Goal: Information Seeking & Learning: Learn about a topic

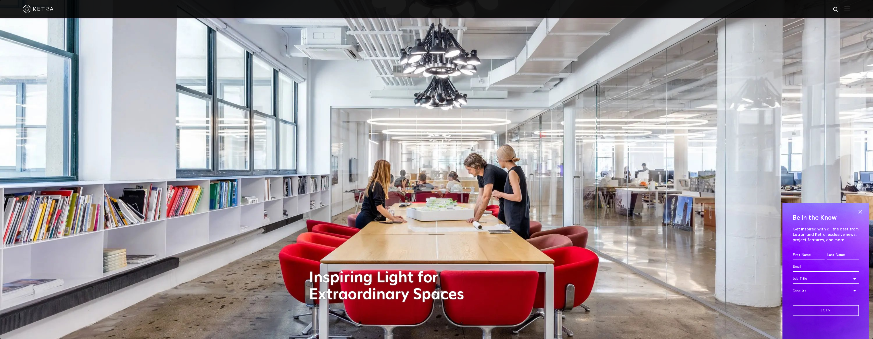
click at [44, 8] on img at bounding box center [38, 9] width 31 height 8
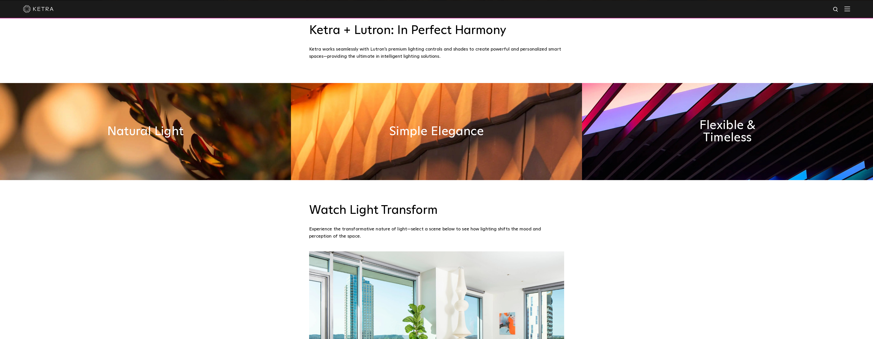
scroll to position [495, 0]
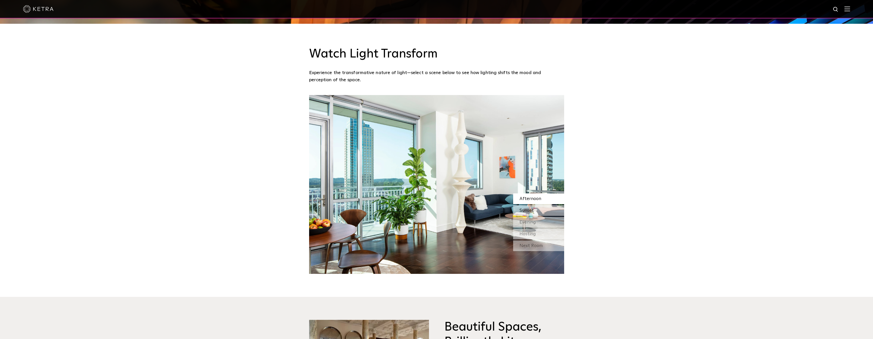
click at [538, 214] on div "Sunset" at bounding box center [538, 210] width 51 height 11
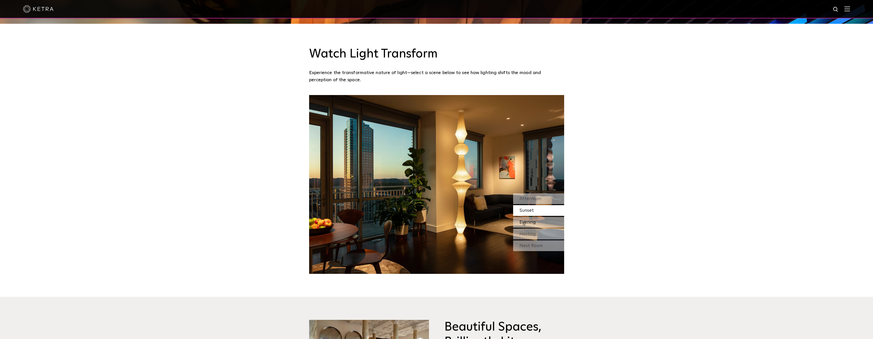
click at [533, 227] on div "Evening" at bounding box center [538, 222] width 51 height 11
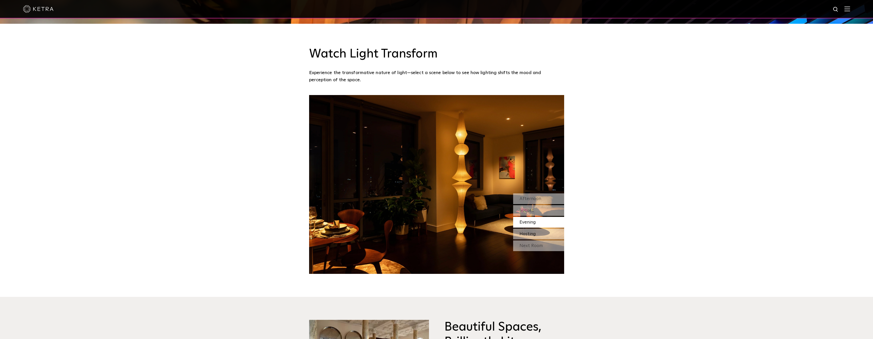
click at [530, 235] on span "Hosting" at bounding box center [528, 233] width 16 height 5
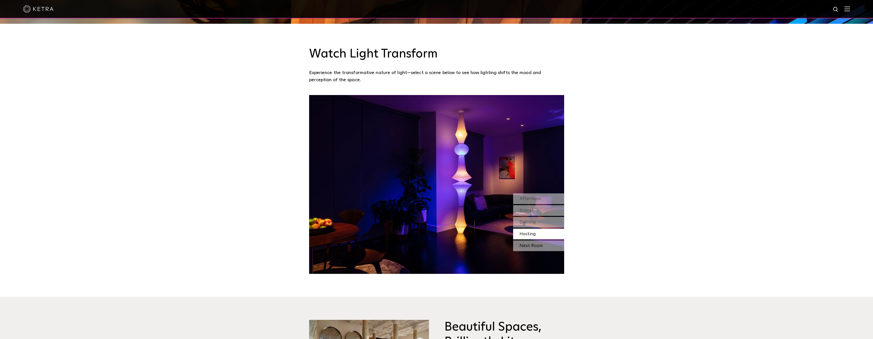
click at [530, 241] on div "Next Room" at bounding box center [538, 245] width 51 height 11
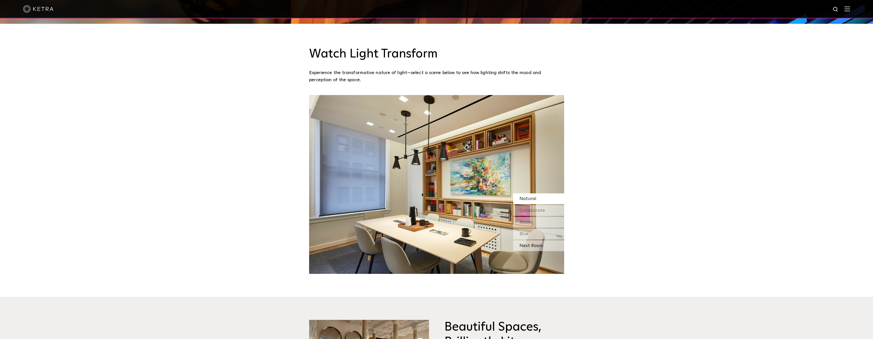
click at [530, 241] on div "Next Room" at bounding box center [538, 245] width 51 height 11
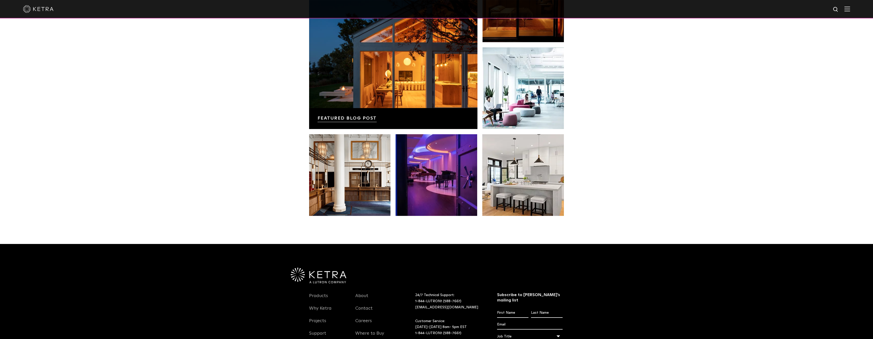
scroll to position [1075, 0]
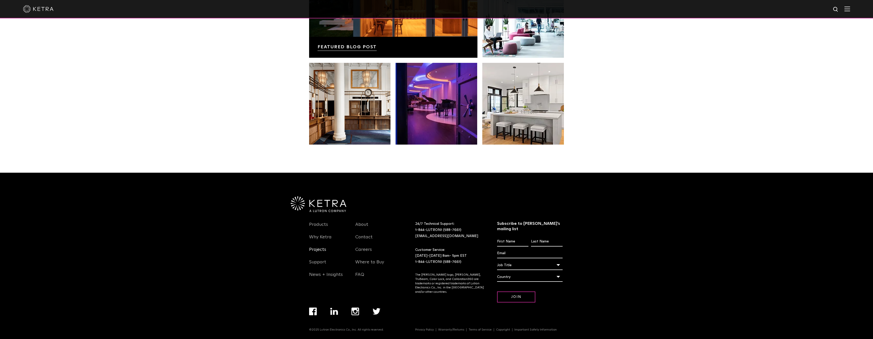
click at [322, 249] on link "Projects" at bounding box center [317, 253] width 17 height 12
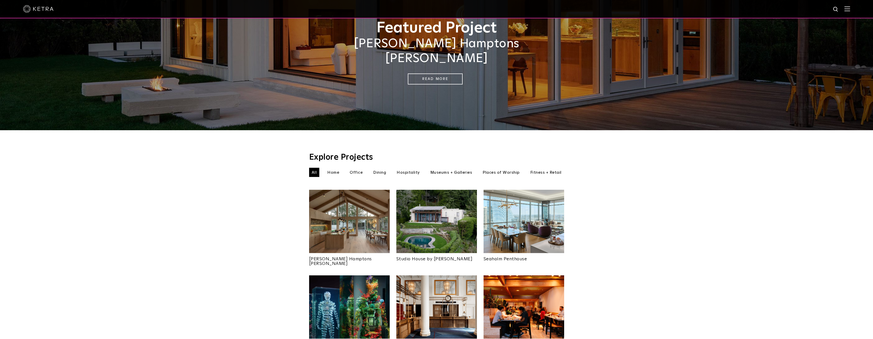
scroll to position [52, 0]
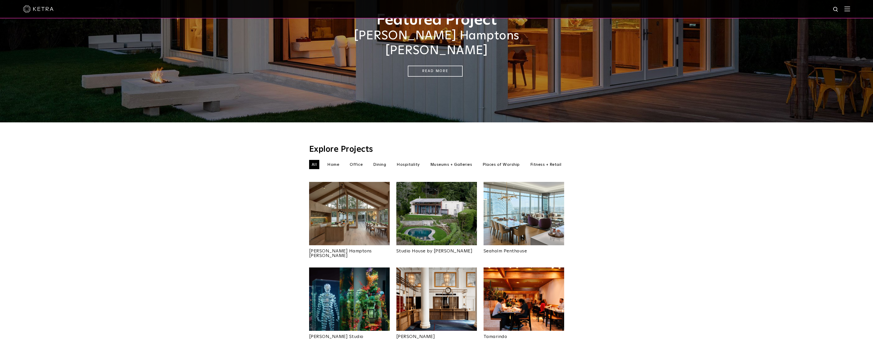
click at [421, 204] on img at bounding box center [437, 213] width 81 height 63
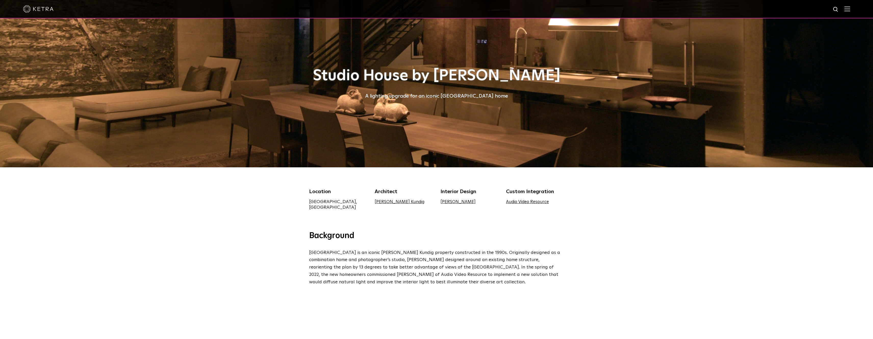
click at [531, 205] on div "Location Seattle, WA Architect Olson Kundig Interior Design Janice Viekman Cust…" at bounding box center [436, 202] width 263 height 29
click at [532, 204] on link "Audio Video Resource" at bounding box center [527, 202] width 43 height 4
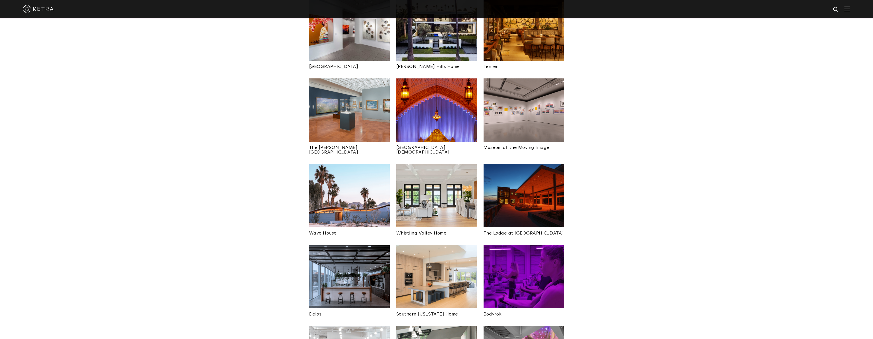
scroll to position [651, 0]
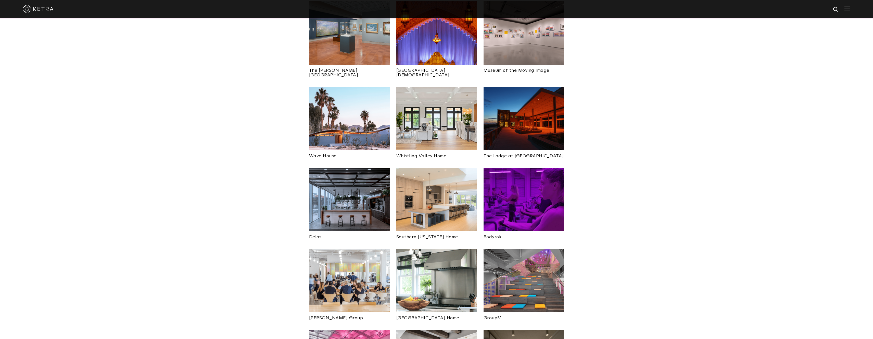
click at [583, 289] on div "Explore Projects All All Home Office Dining Hospitality" at bounding box center [436, 58] width 873 height 1068
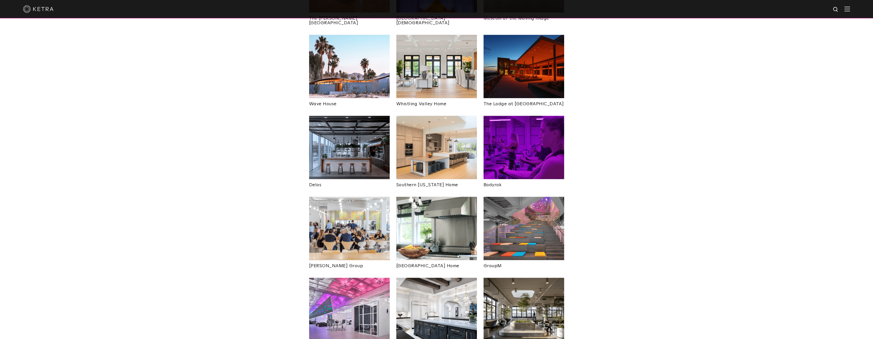
scroll to position [729, 0]
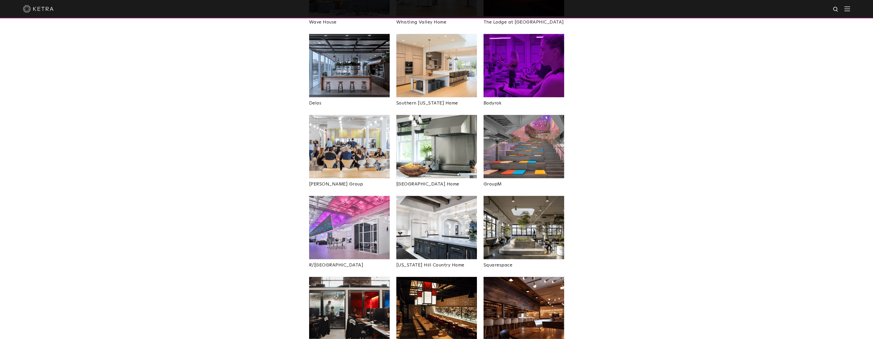
scroll to position [937, 0]
